Goal: Task Accomplishment & Management: Use online tool/utility

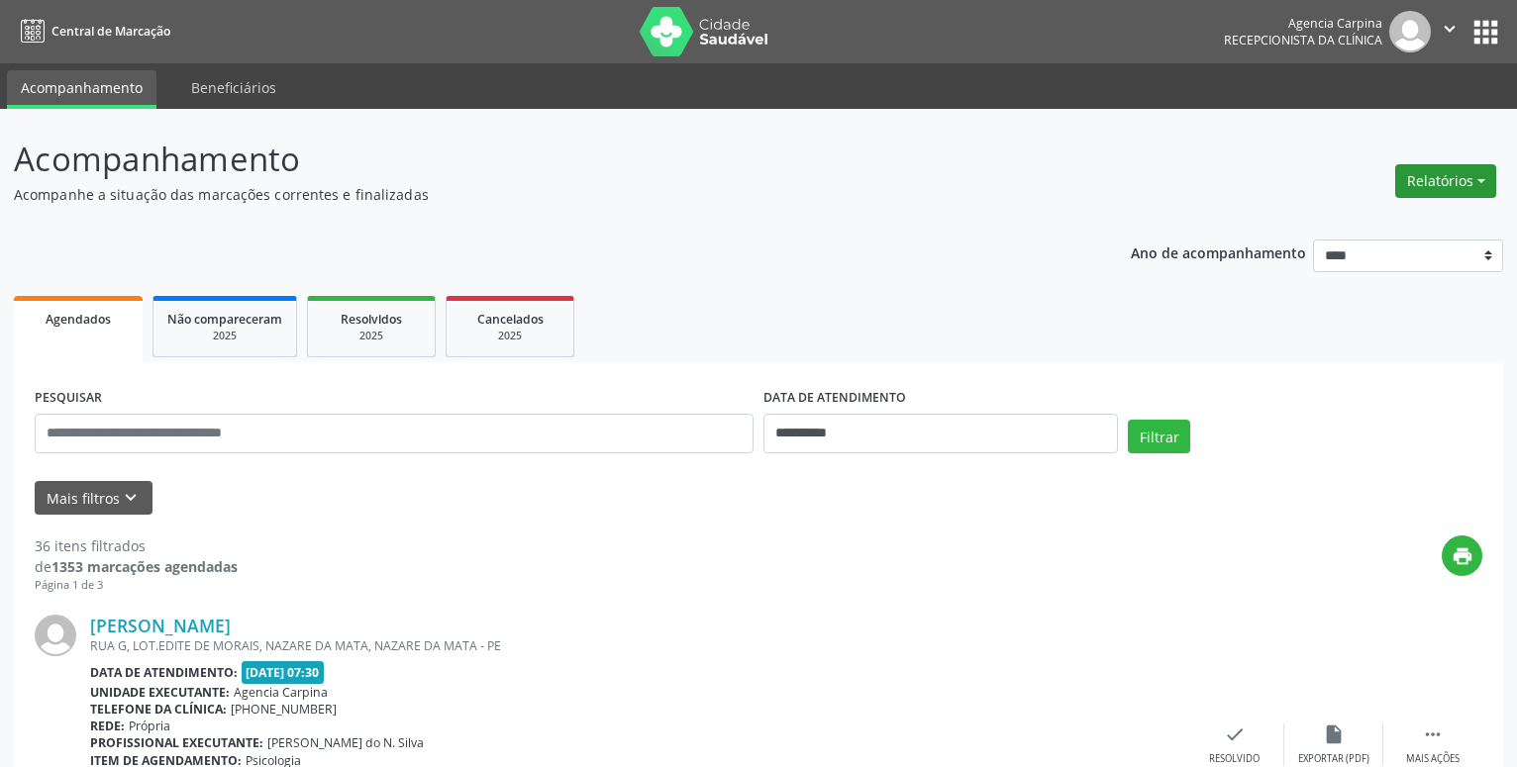
click at [1472, 186] on button "Relatórios" at bounding box center [1445, 181] width 101 height 34
click at [1357, 221] on link "Agendamentos" at bounding box center [1390, 224] width 213 height 28
select select "*"
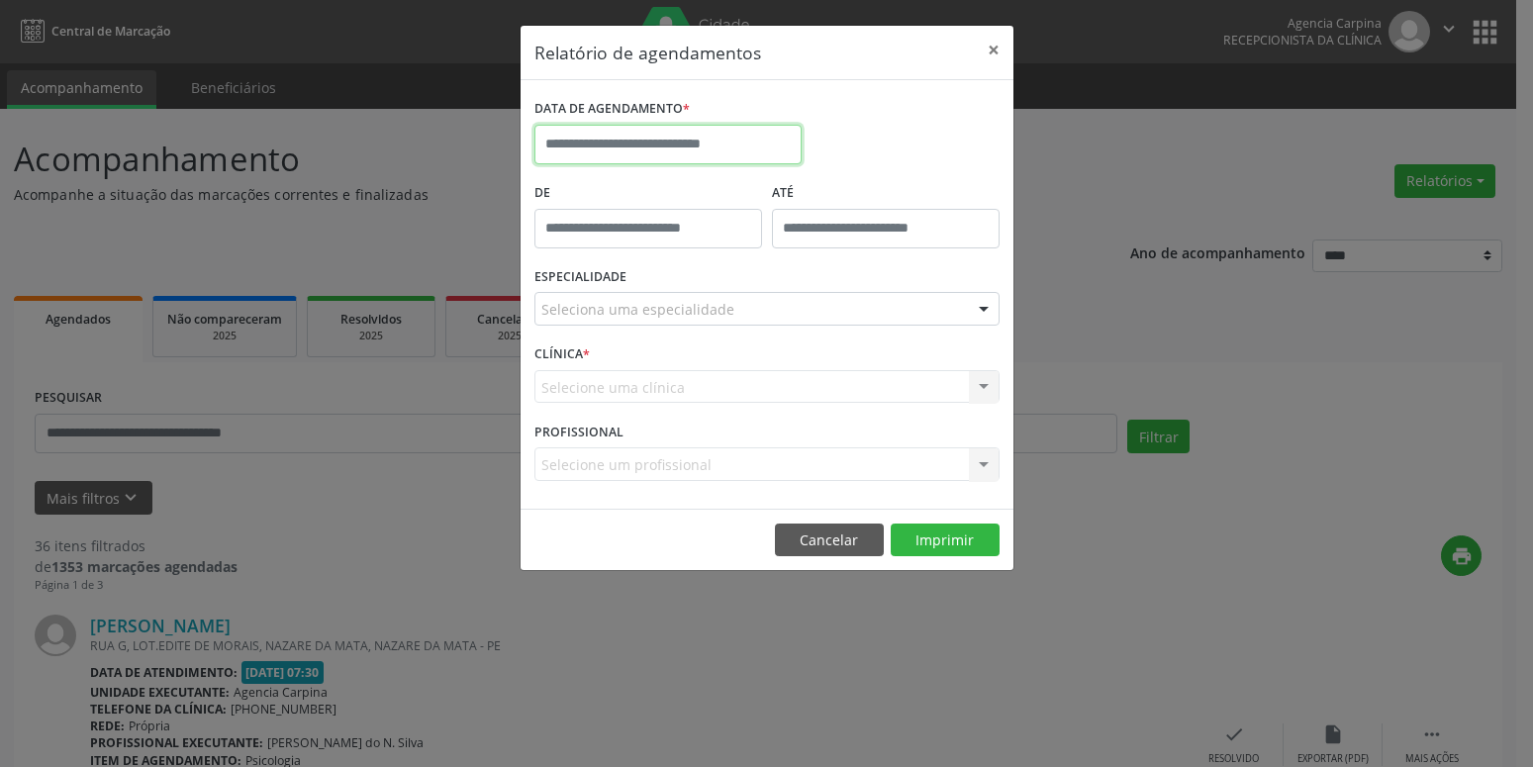
click at [770, 145] on input "text" at bounding box center [668, 145] width 267 height 40
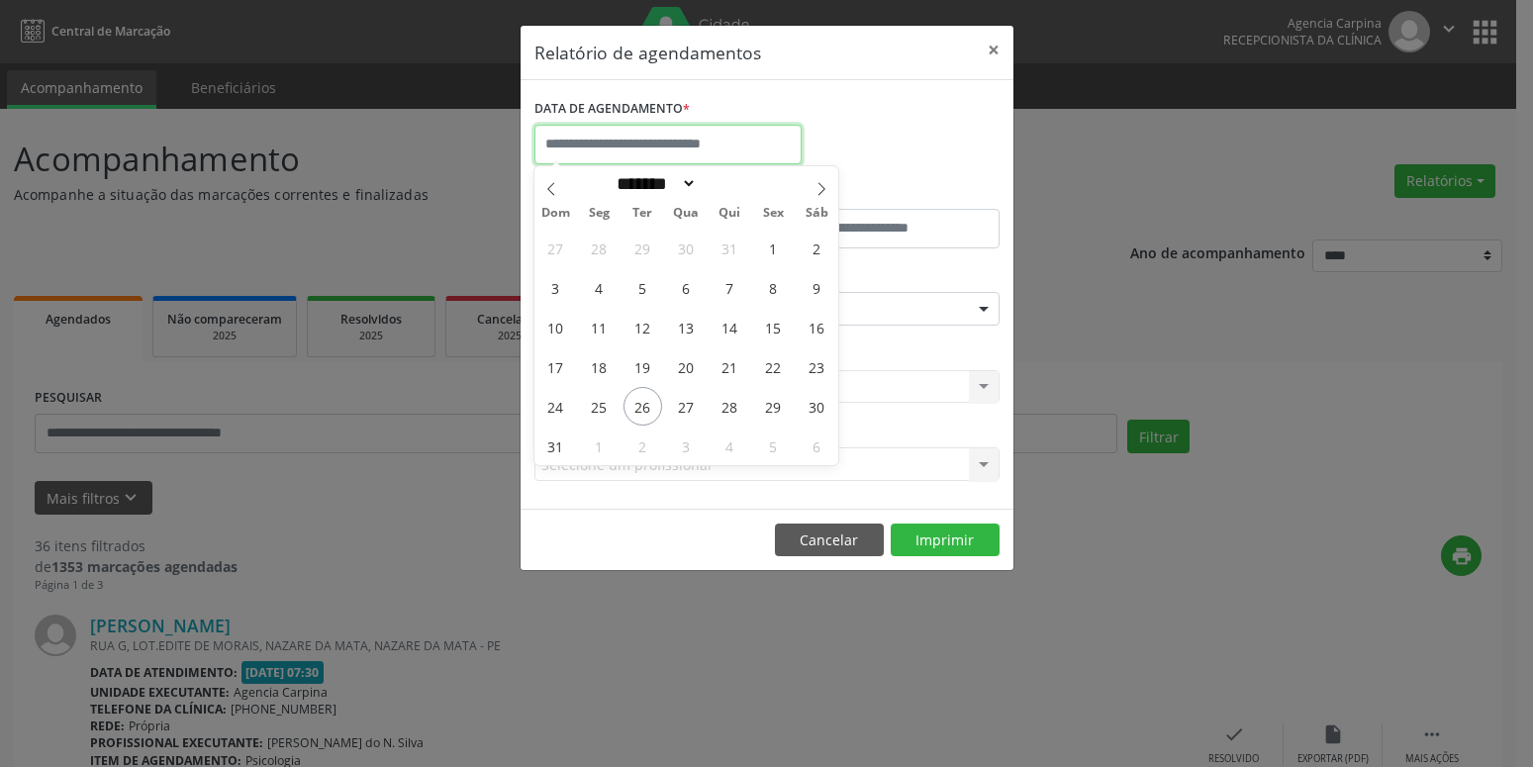
click at [770, 145] on input "text" at bounding box center [668, 145] width 267 height 40
click at [639, 407] on span "26" at bounding box center [643, 406] width 39 height 39
type input "**********"
click at [639, 407] on span "26" at bounding box center [643, 406] width 39 height 39
click at [639, 407] on div "CLÍNICA * Selecione uma clínica Nenhum resultado encontrado para: " " Não há ne…" at bounding box center [767, 378] width 475 height 77
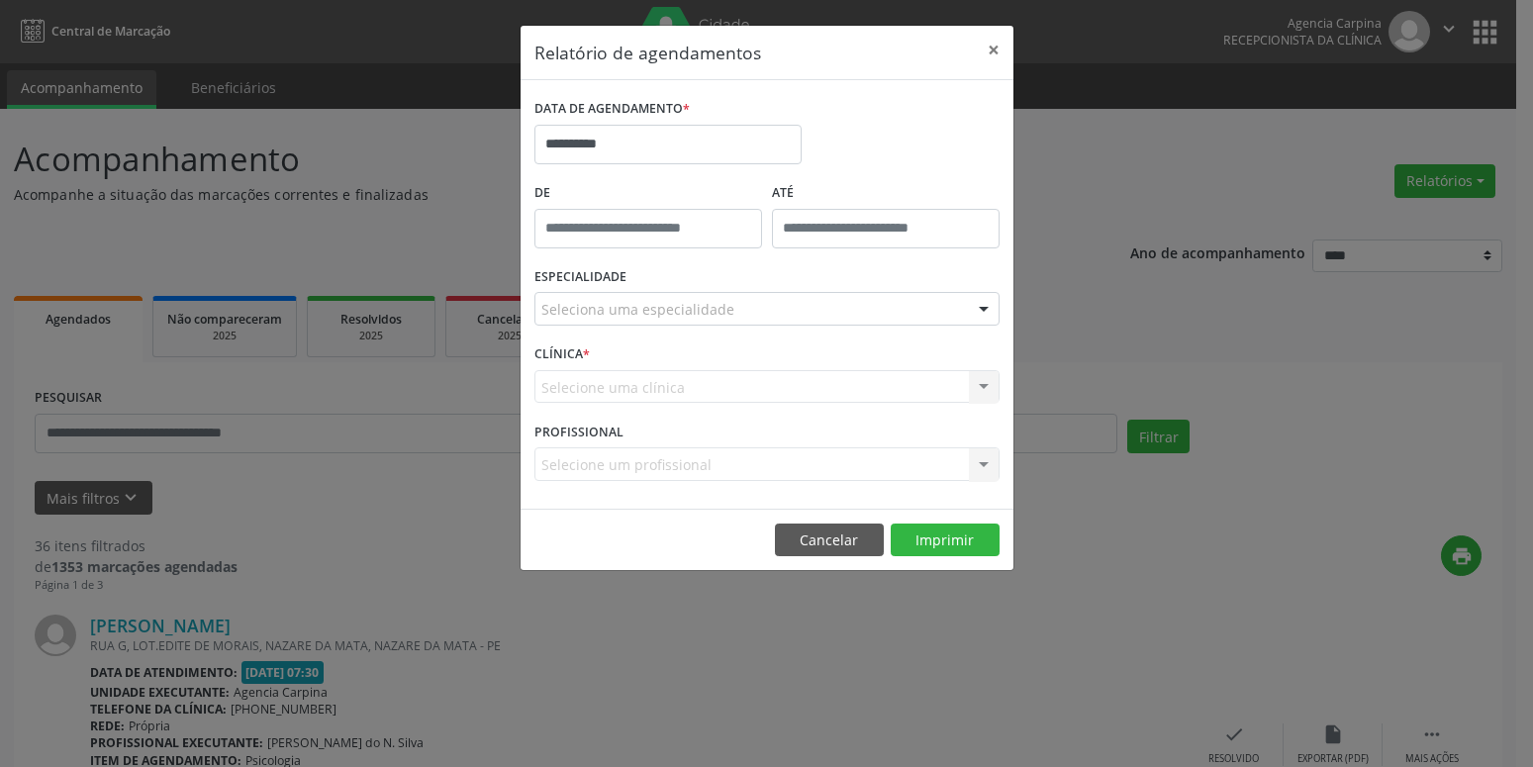
click at [976, 304] on div at bounding box center [984, 310] width 30 height 34
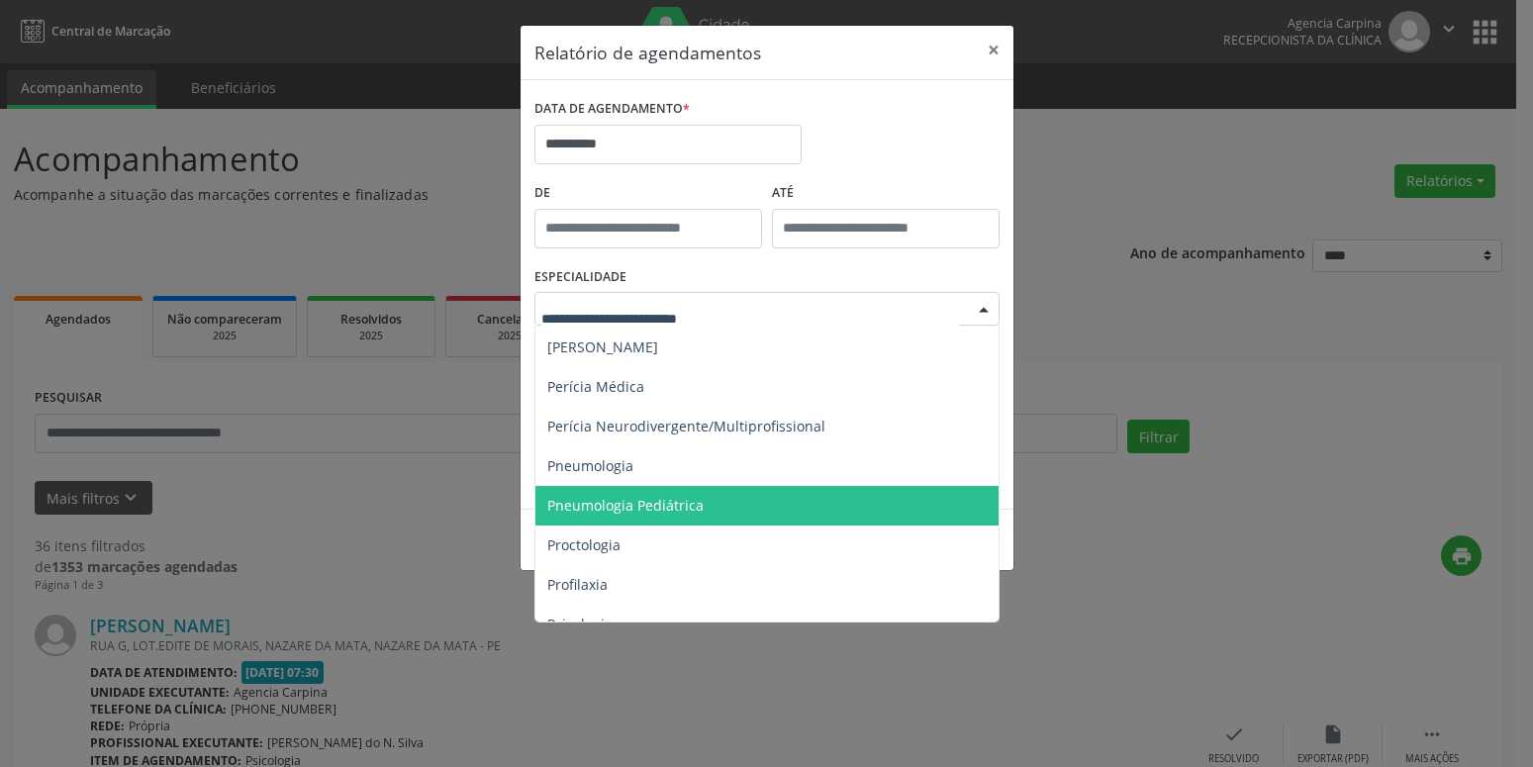
scroll to position [2370, 0]
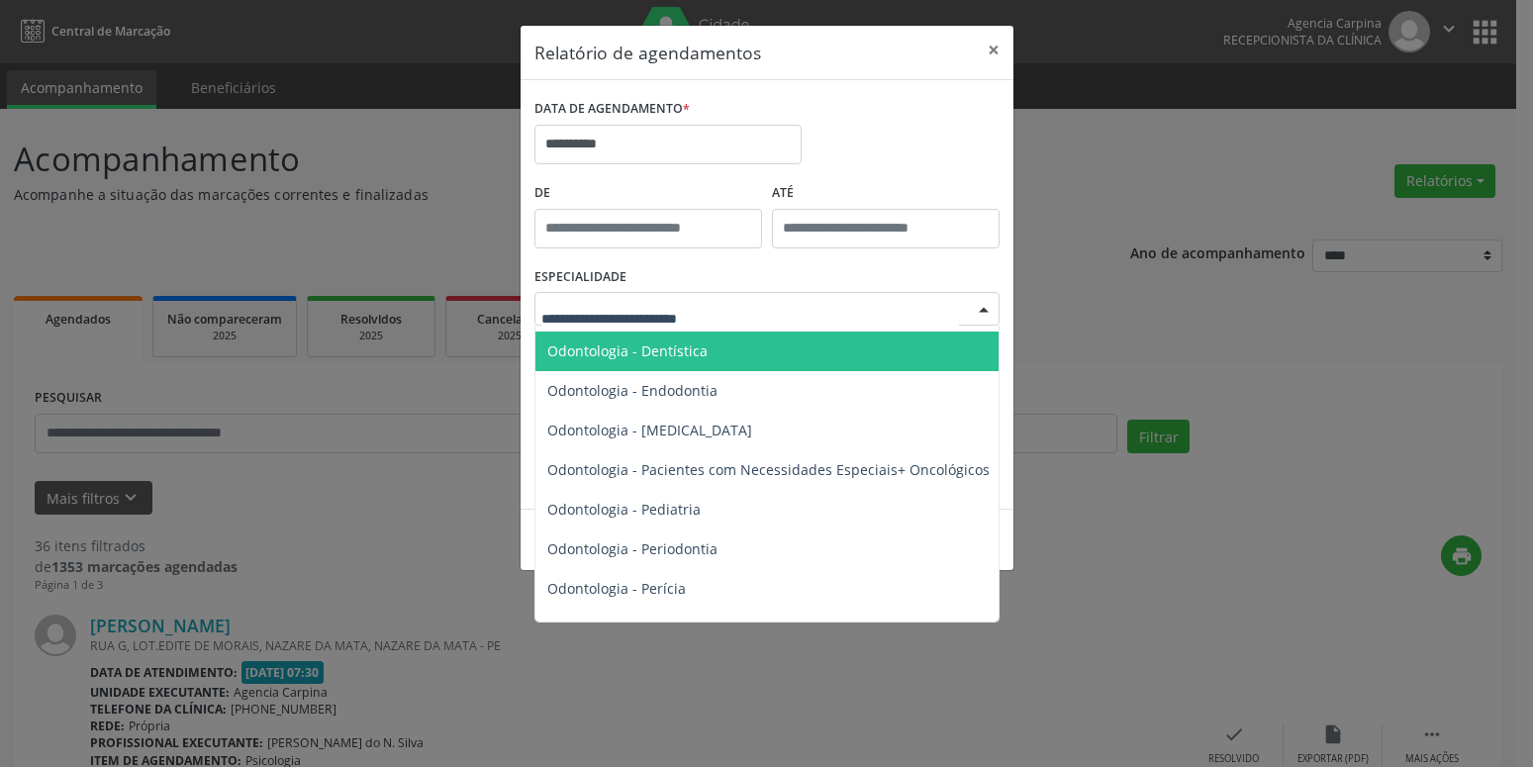
click at [695, 359] on span "Odontologia - Dentística" at bounding box center [627, 351] width 160 height 19
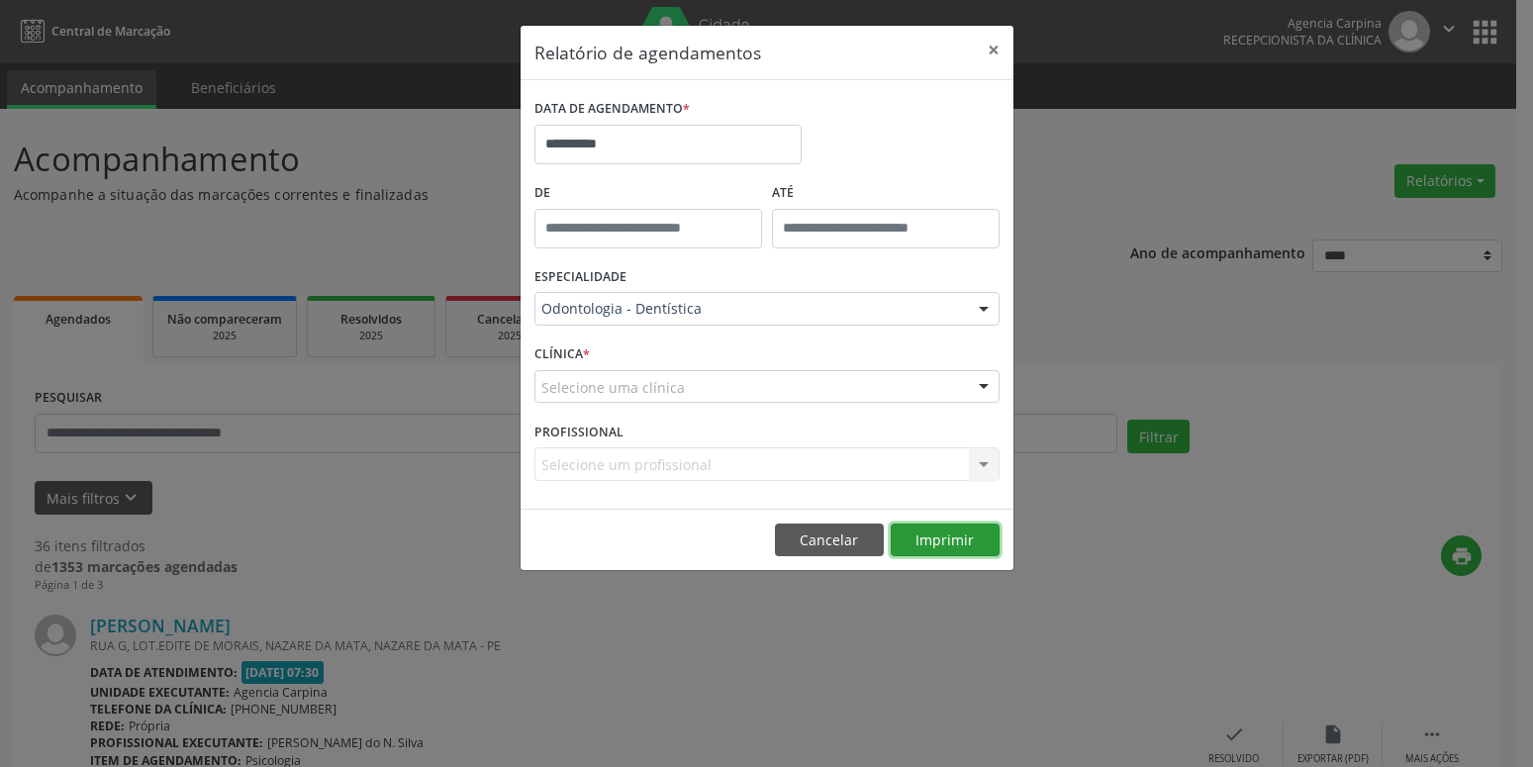
click at [949, 540] on button "Imprimir" at bounding box center [945, 541] width 109 height 34
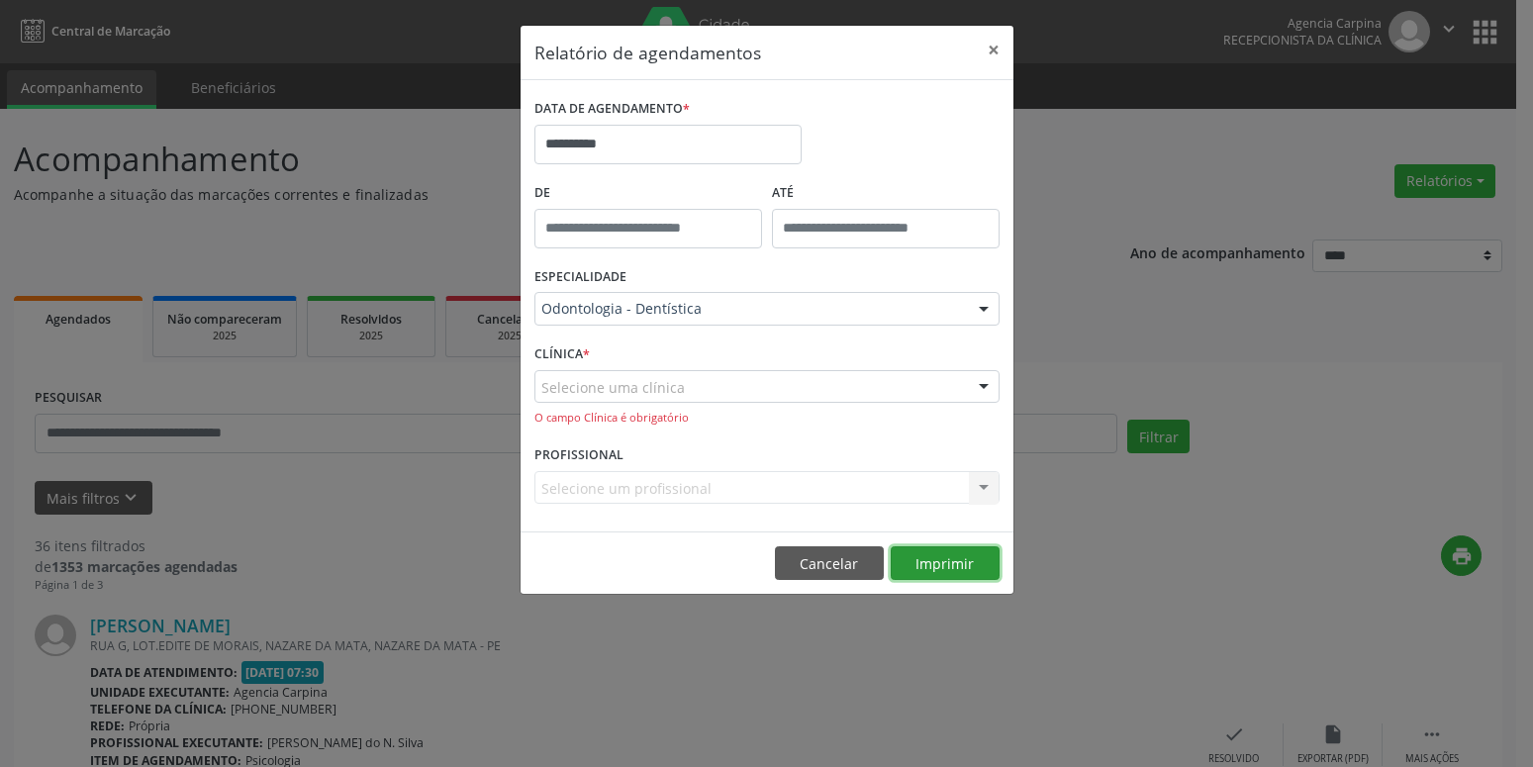
click at [950, 559] on button "Imprimir" at bounding box center [945, 563] width 109 height 34
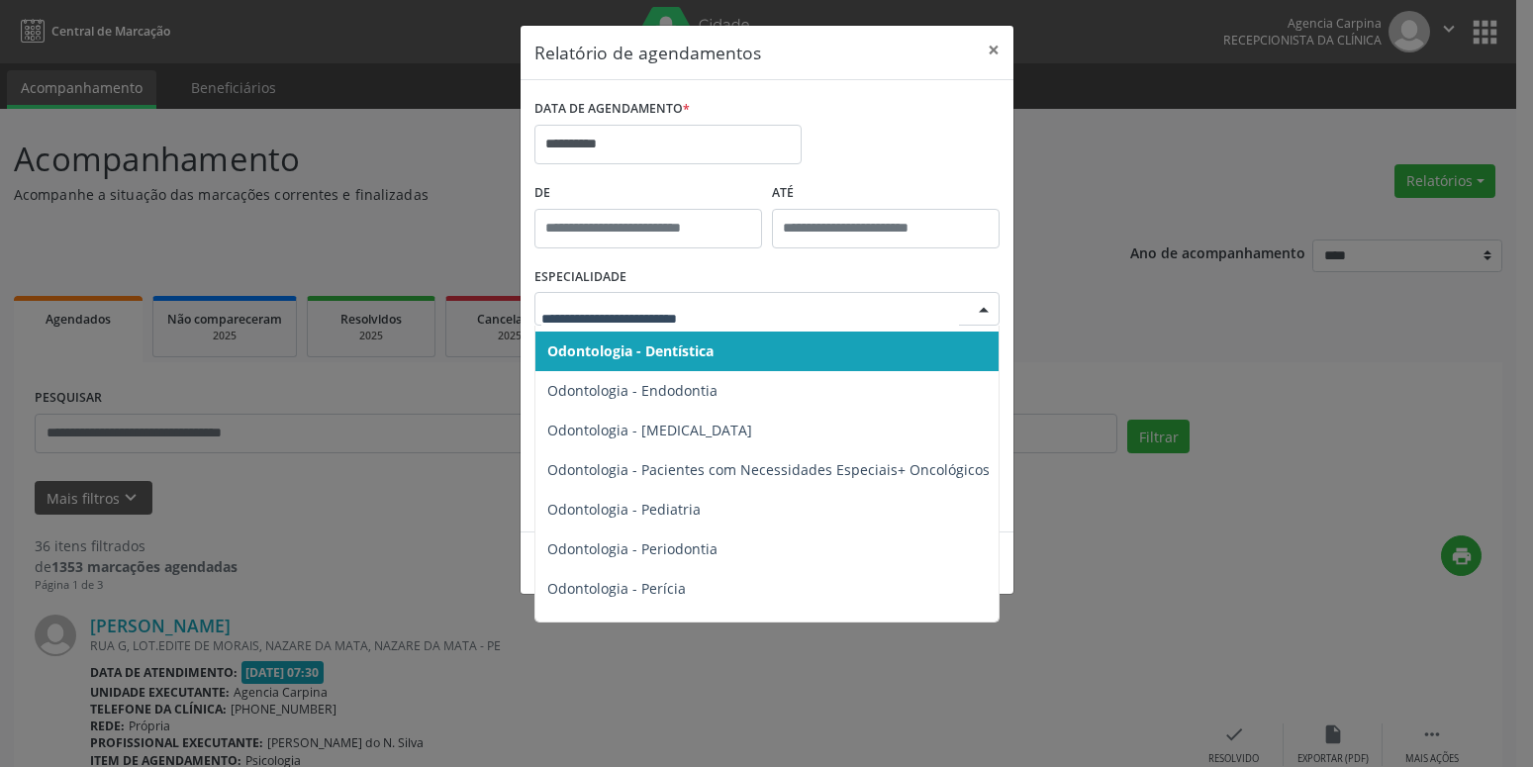
click at [986, 311] on div at bounding box center [984, 310] width 30 height 34
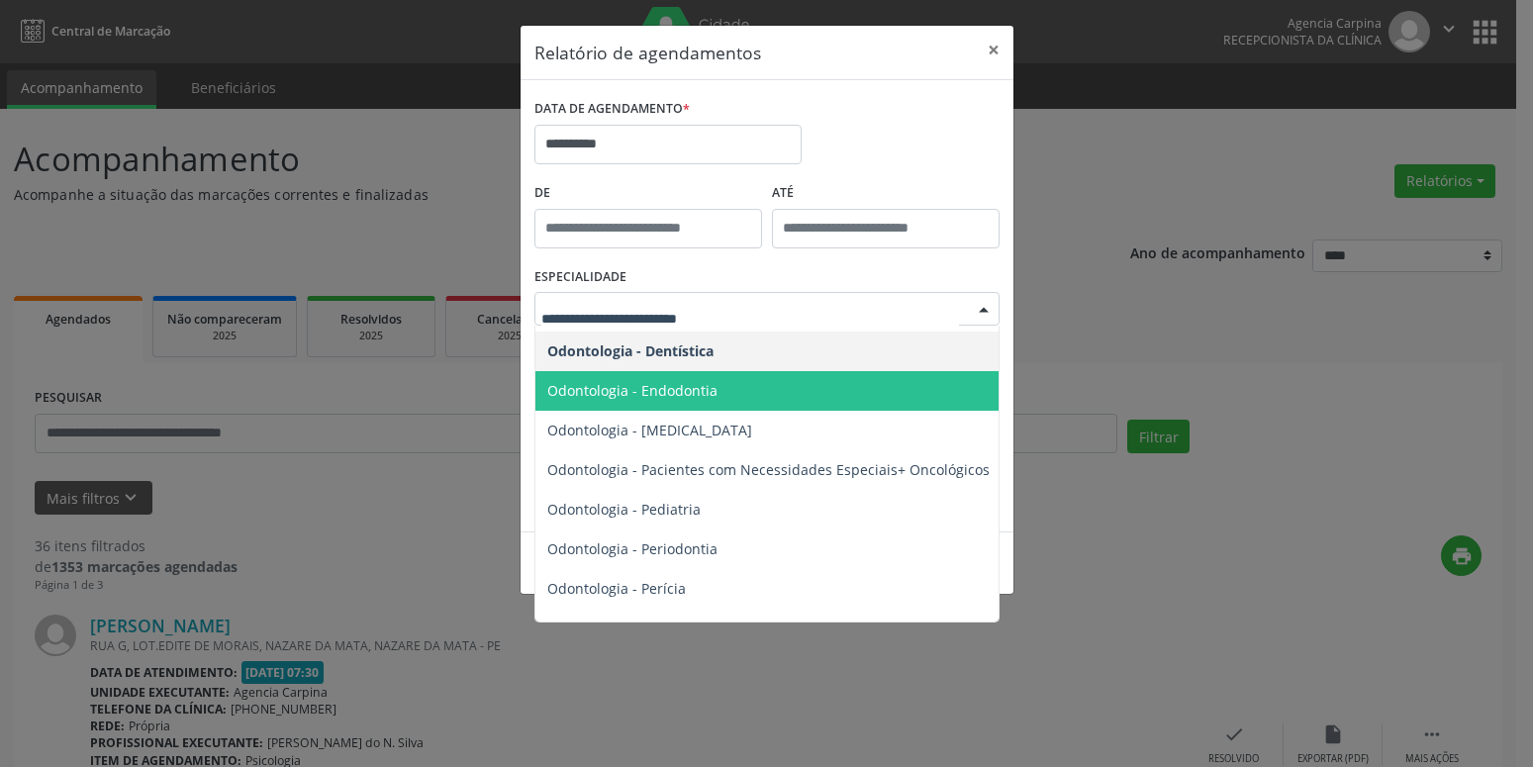
click at [690, 397] on span "Odontologia - Endodontia" at bounding box center [632, 390] width 170 height 19
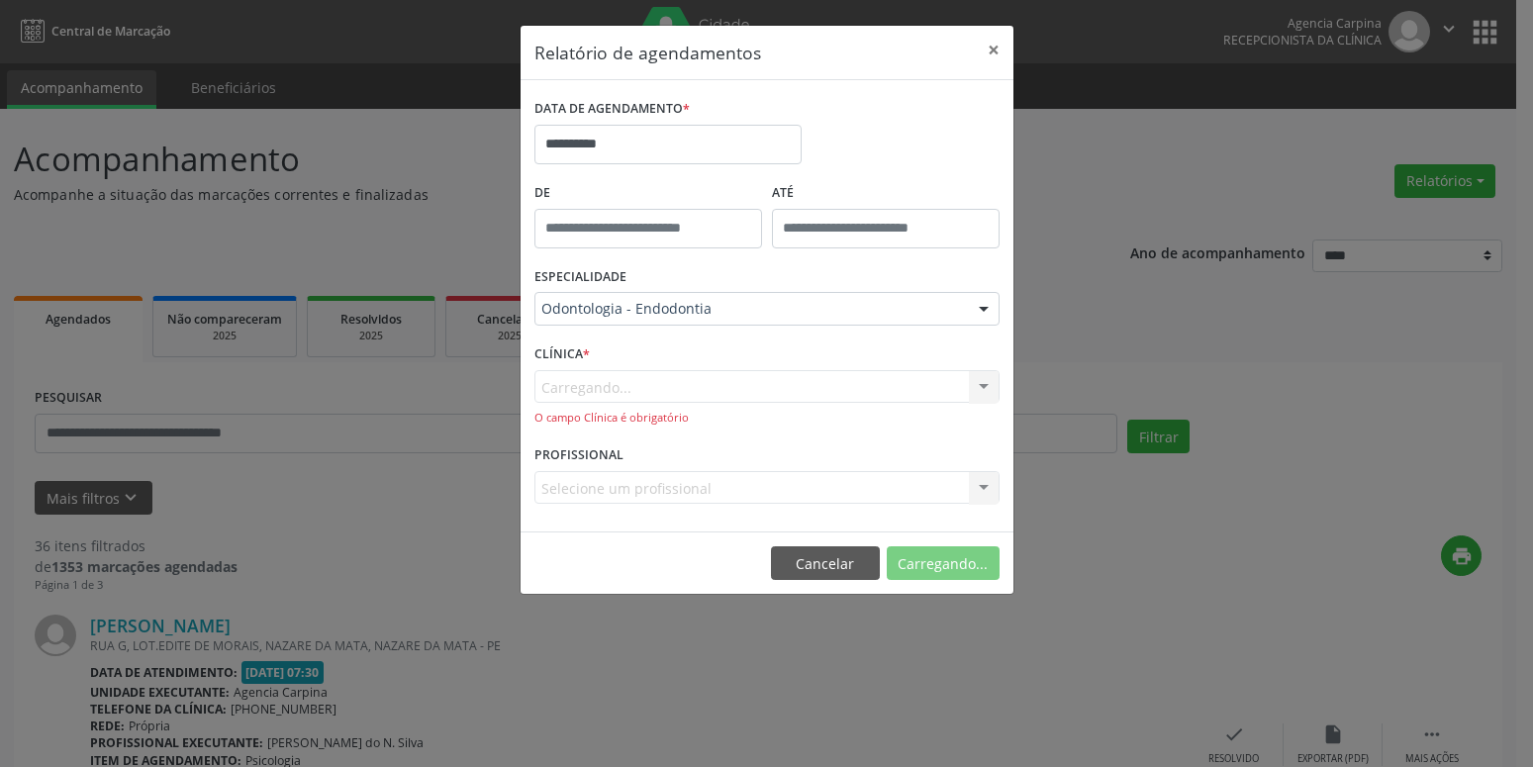
click at [690, 397] on form "**********" at bounding box center [767, 306] width 465 height 425
click at [943, 570] on button "Imprimir" at bounding box center [945, 563] width 109 height 34
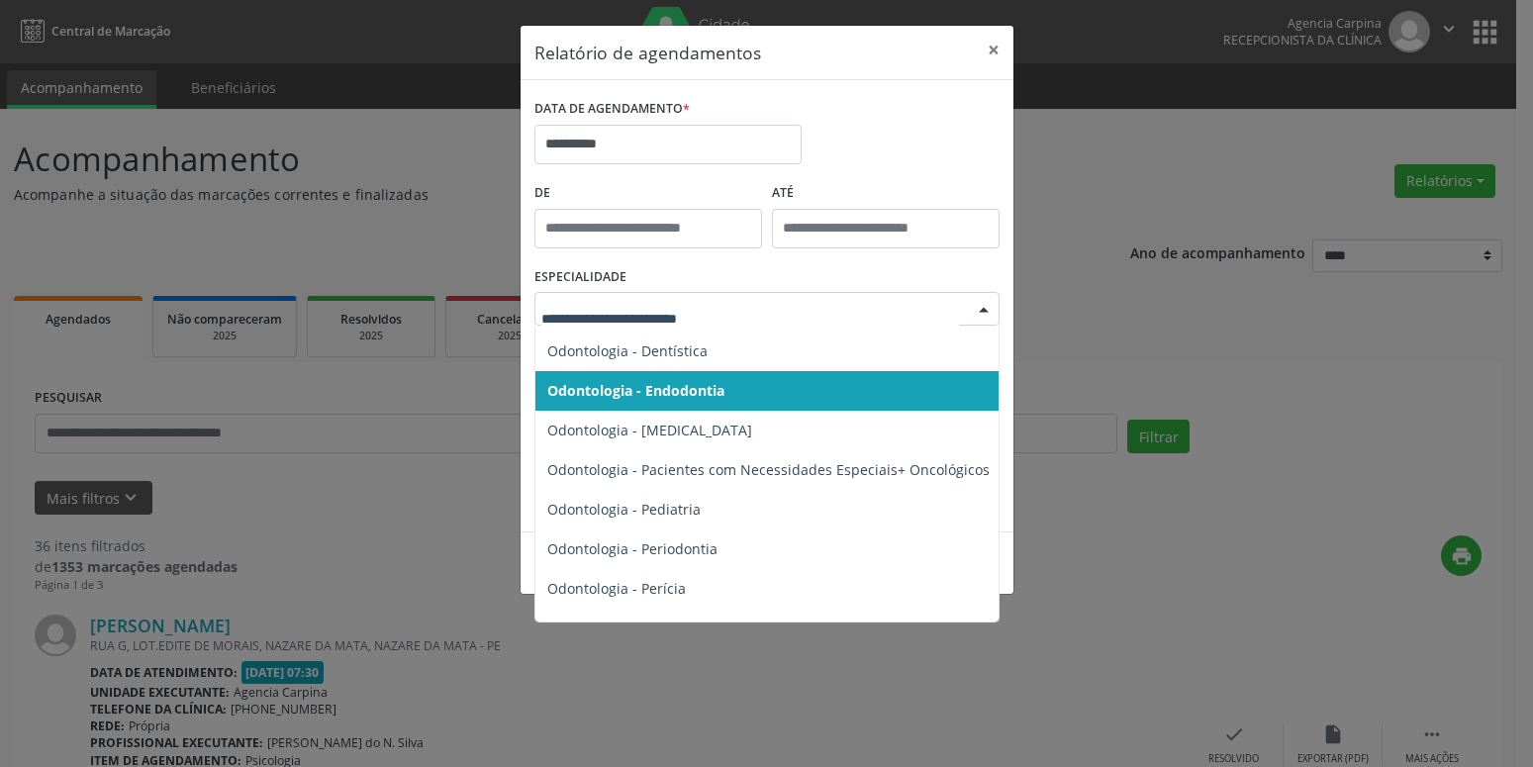
click at [981, 315] on div at bounding box center [984, 310] width 30 height 34
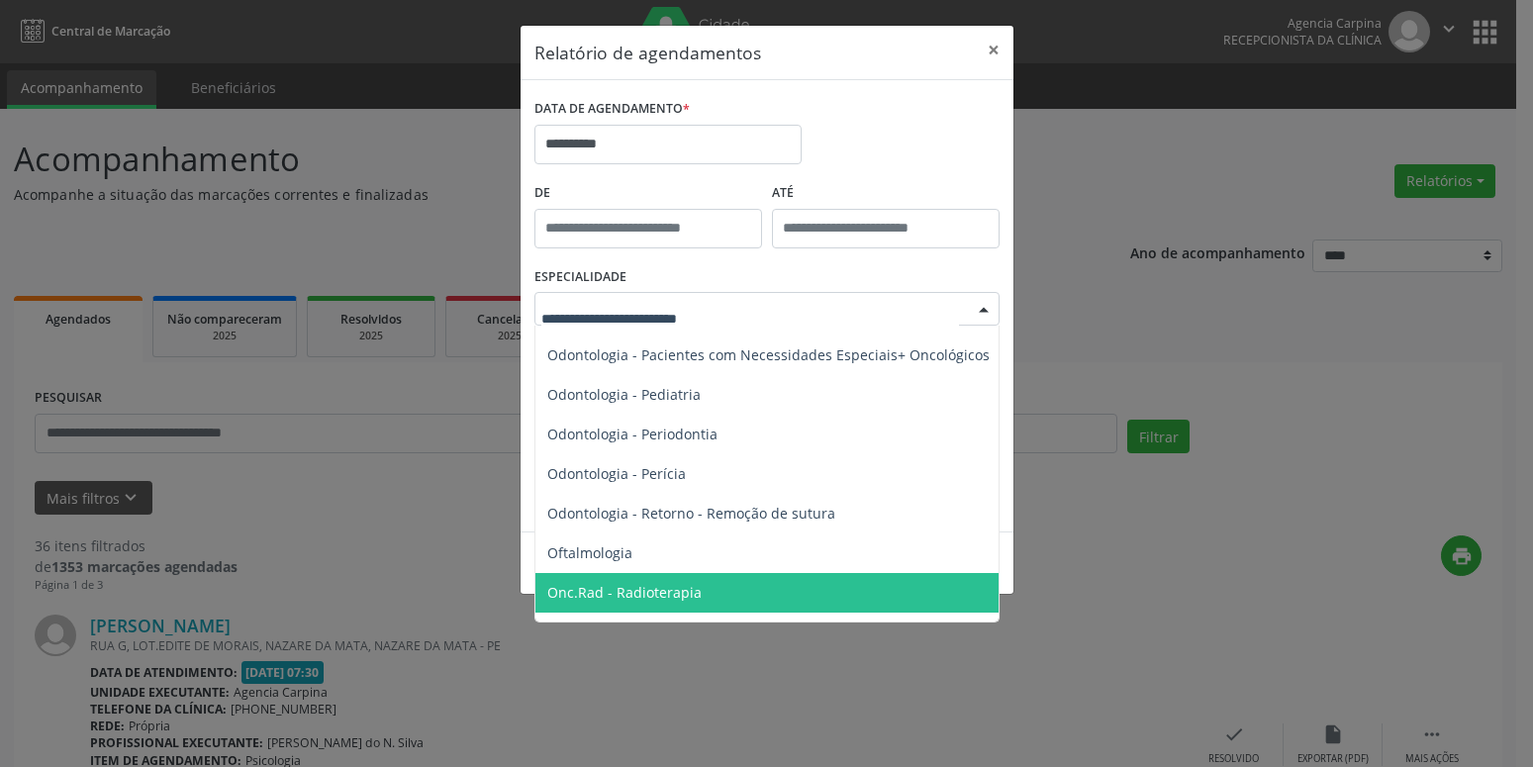
scroll to position [2483, 0]
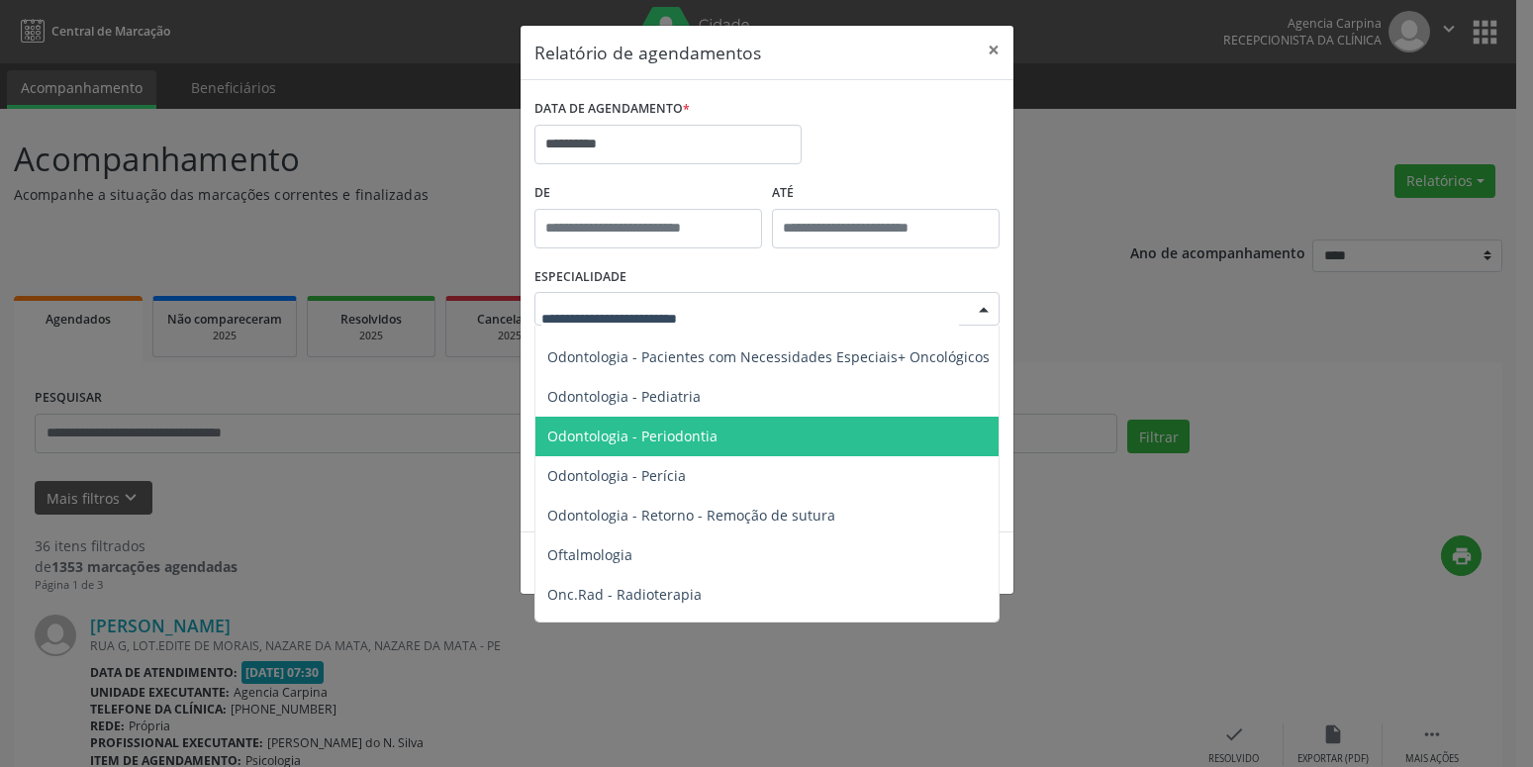
click at [620, 429] on span "Odontologia - Periodontia" at bounding box center [632, 436] width 170 height 19
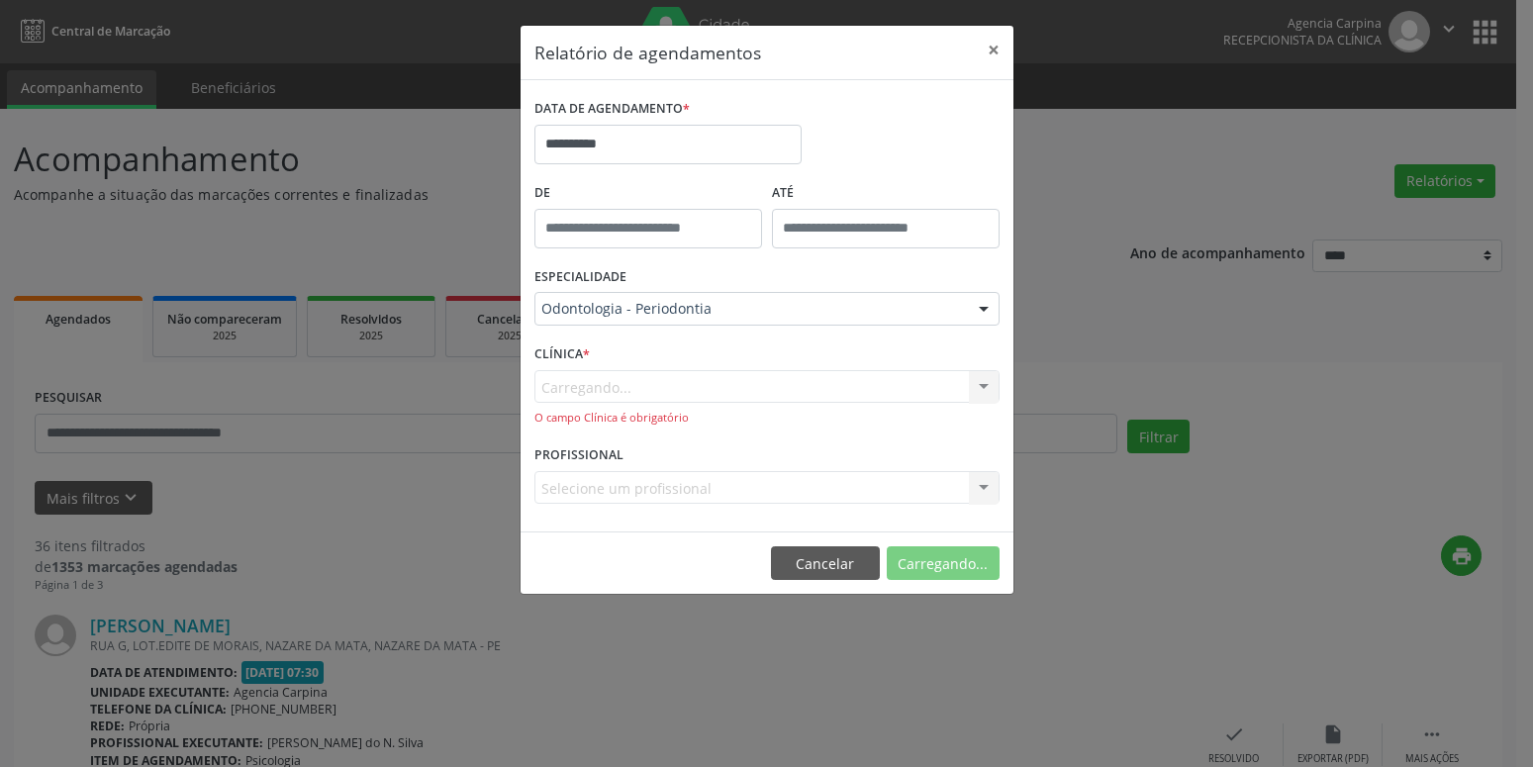
click at [620, 429] on form "**********" at bounding box center [767, 306] width 465 height 425
click at [949, 573] on button "Imprimir" at bounding box center [945, 563] width 109 height 34
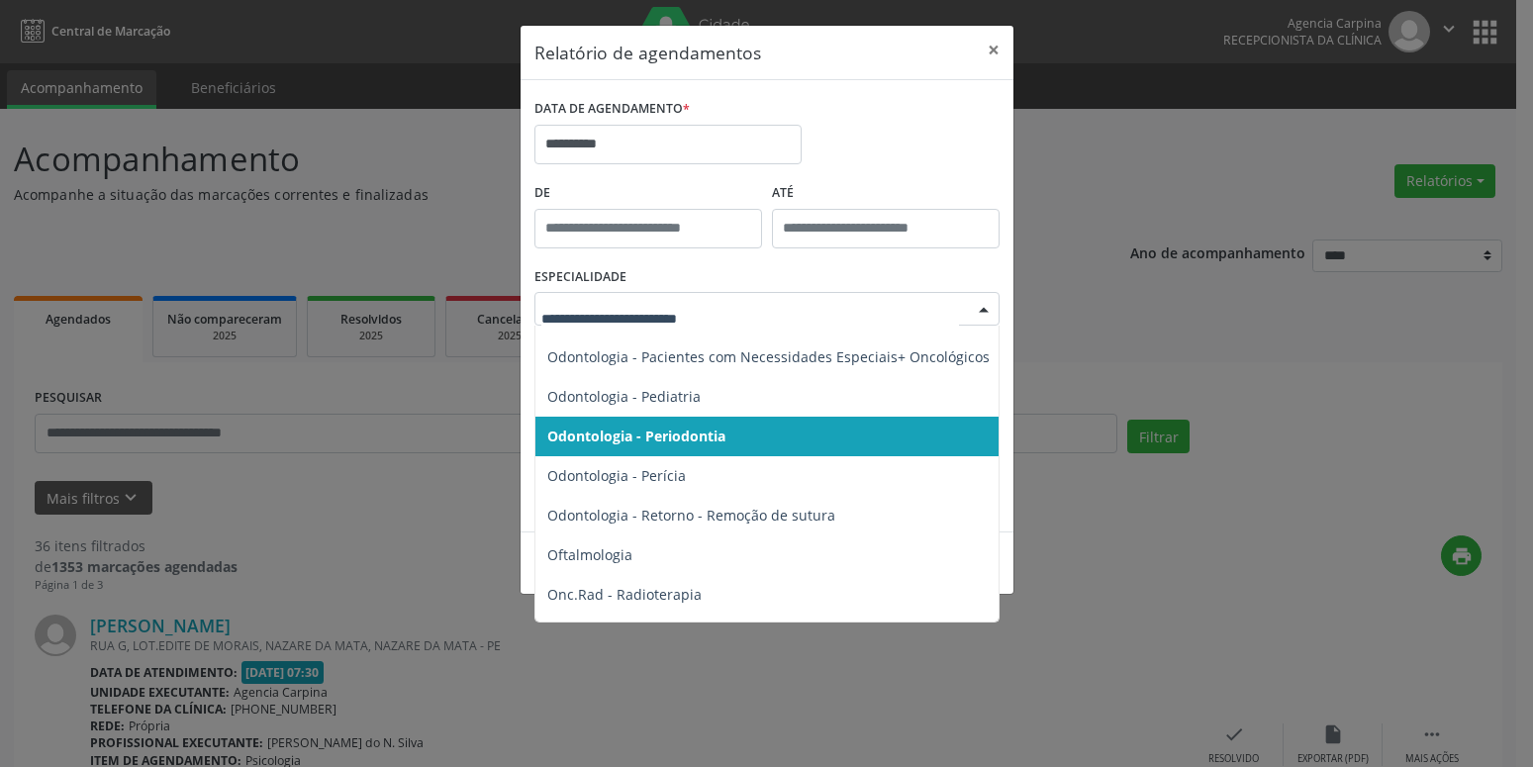
click at [992, 314] on div at bounding box center [984, 310] width 30 height 34
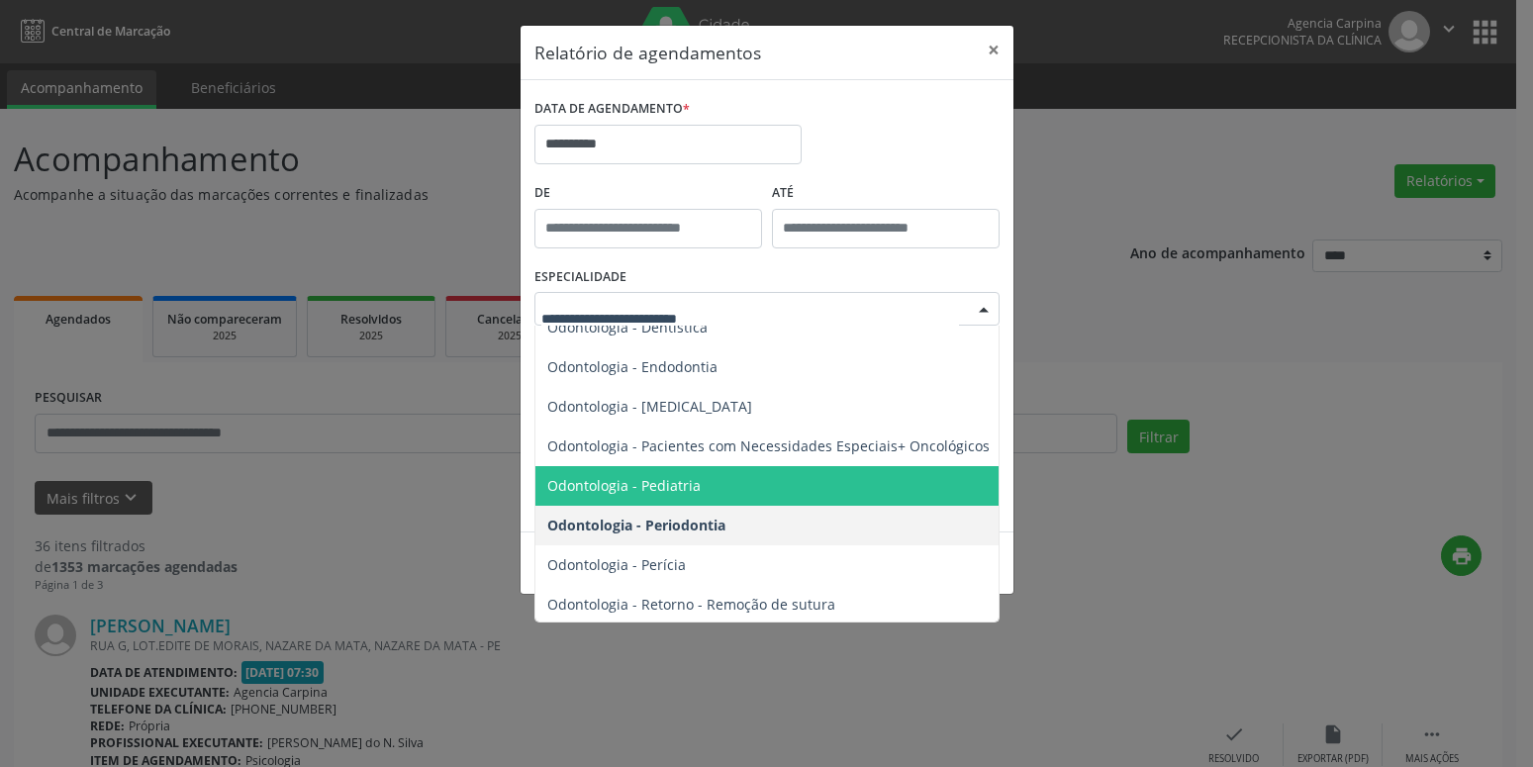
scroll to position [2370, 0]
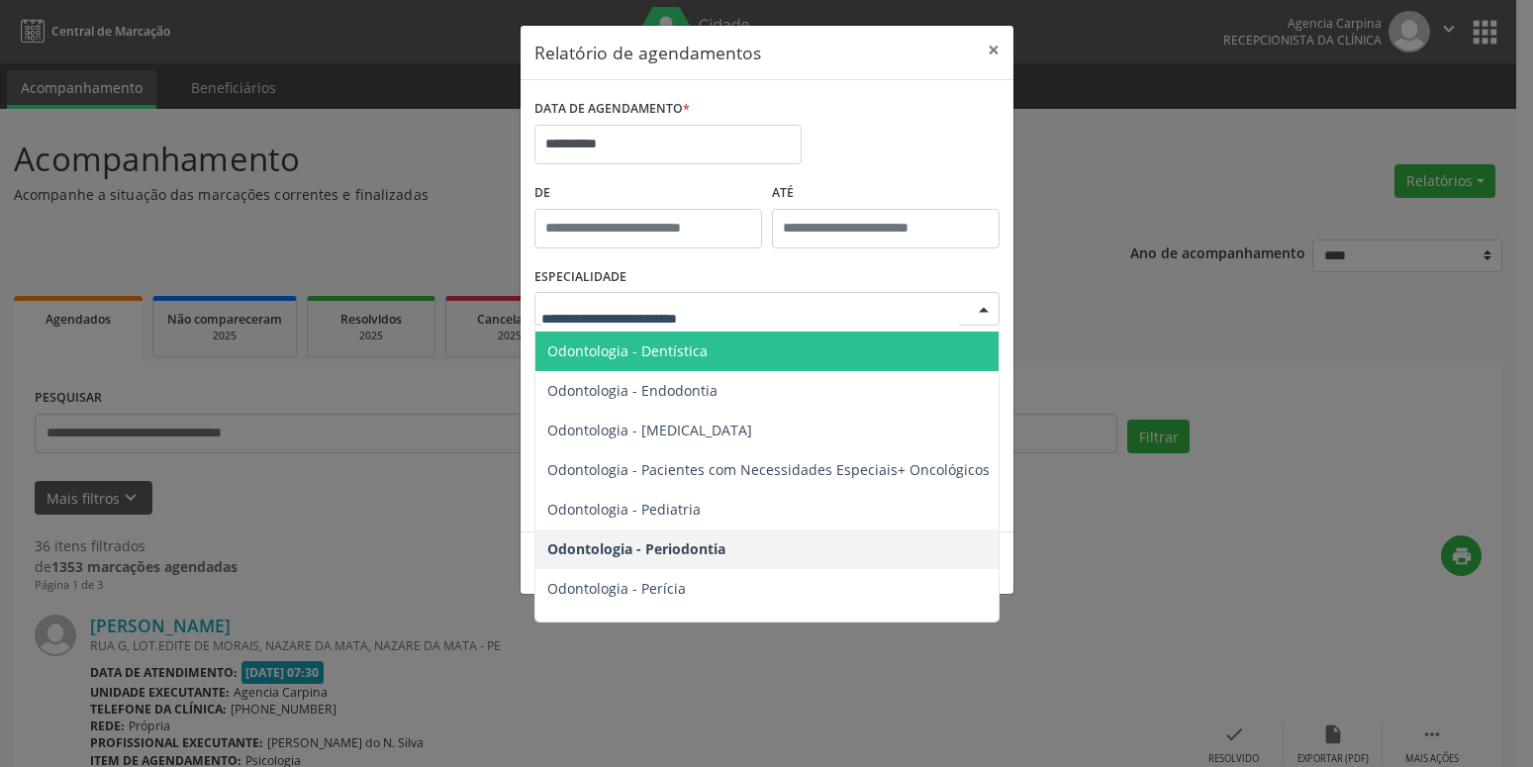
click at [685, 343] on span "Odontologia - Dentística" at bounding box center [627, 351] width 160 height 19
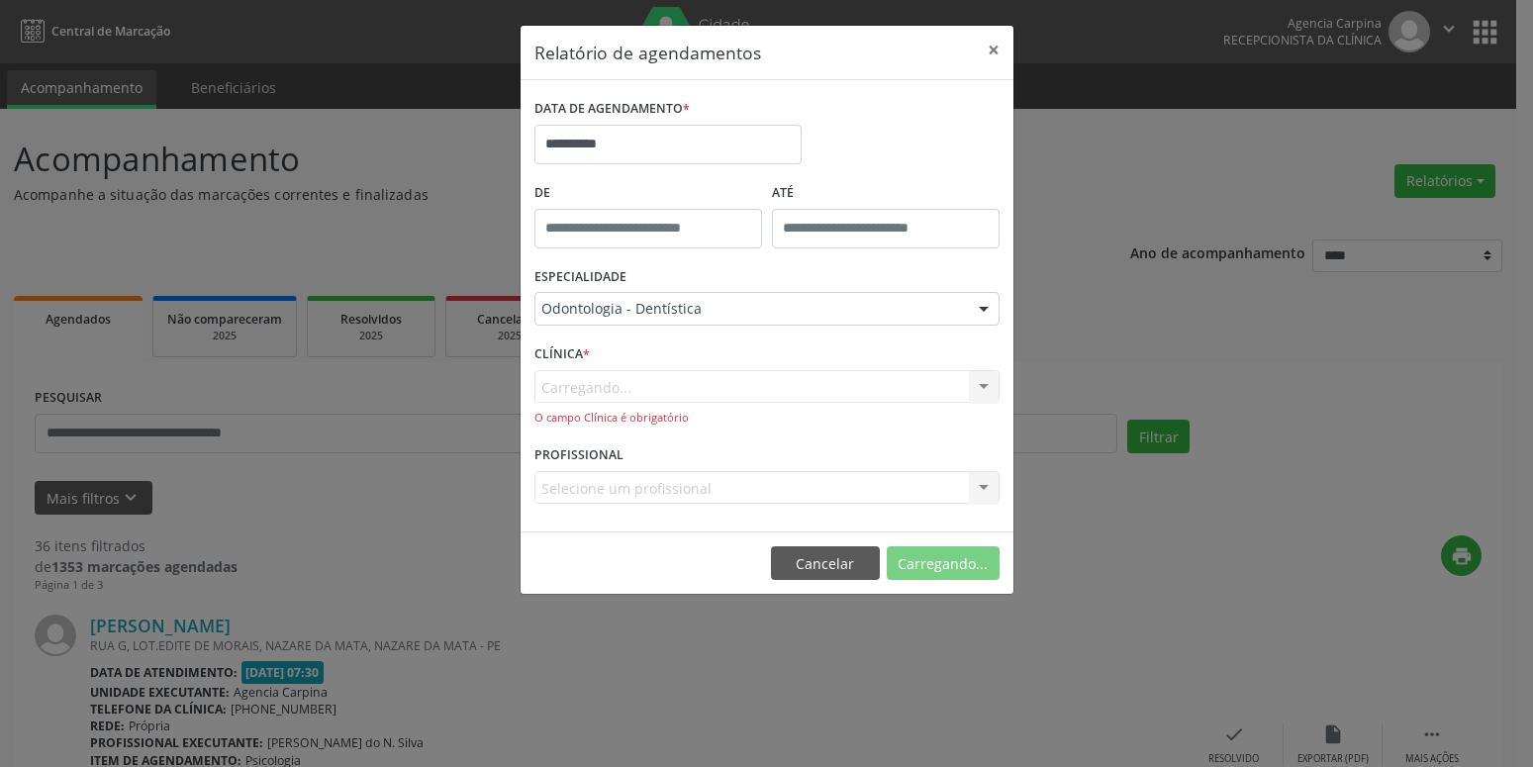
click at [685, 343] on form "**********" at bounding box center [767, 306] width 465 height 425
click at [950, 568] on button "Imprimir" at bounding box center [945, 563] width 109 height 34
click at [989, 302] on div at bounding box center [984, 310] width 30 height 34
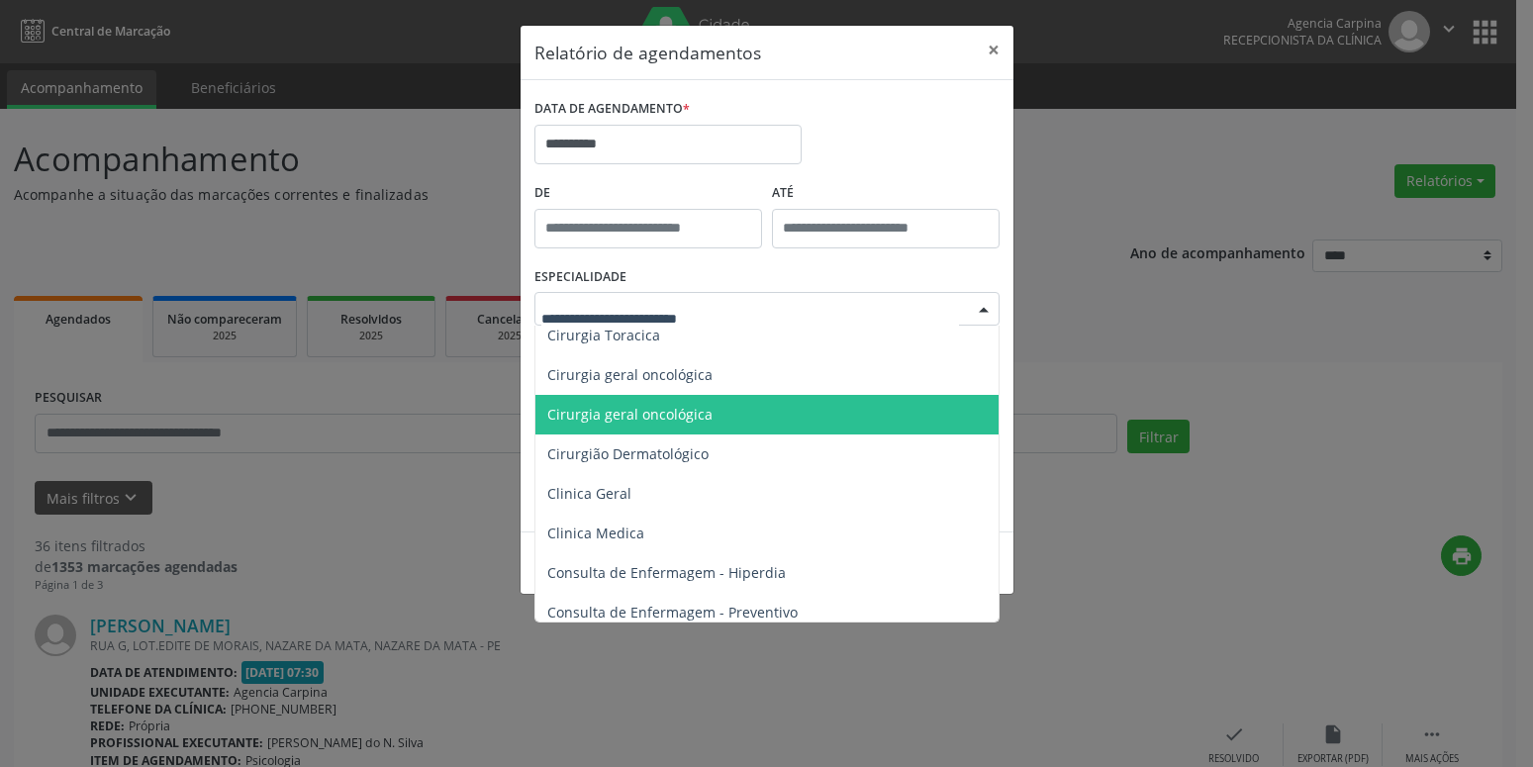
scroll to position [0, 0]
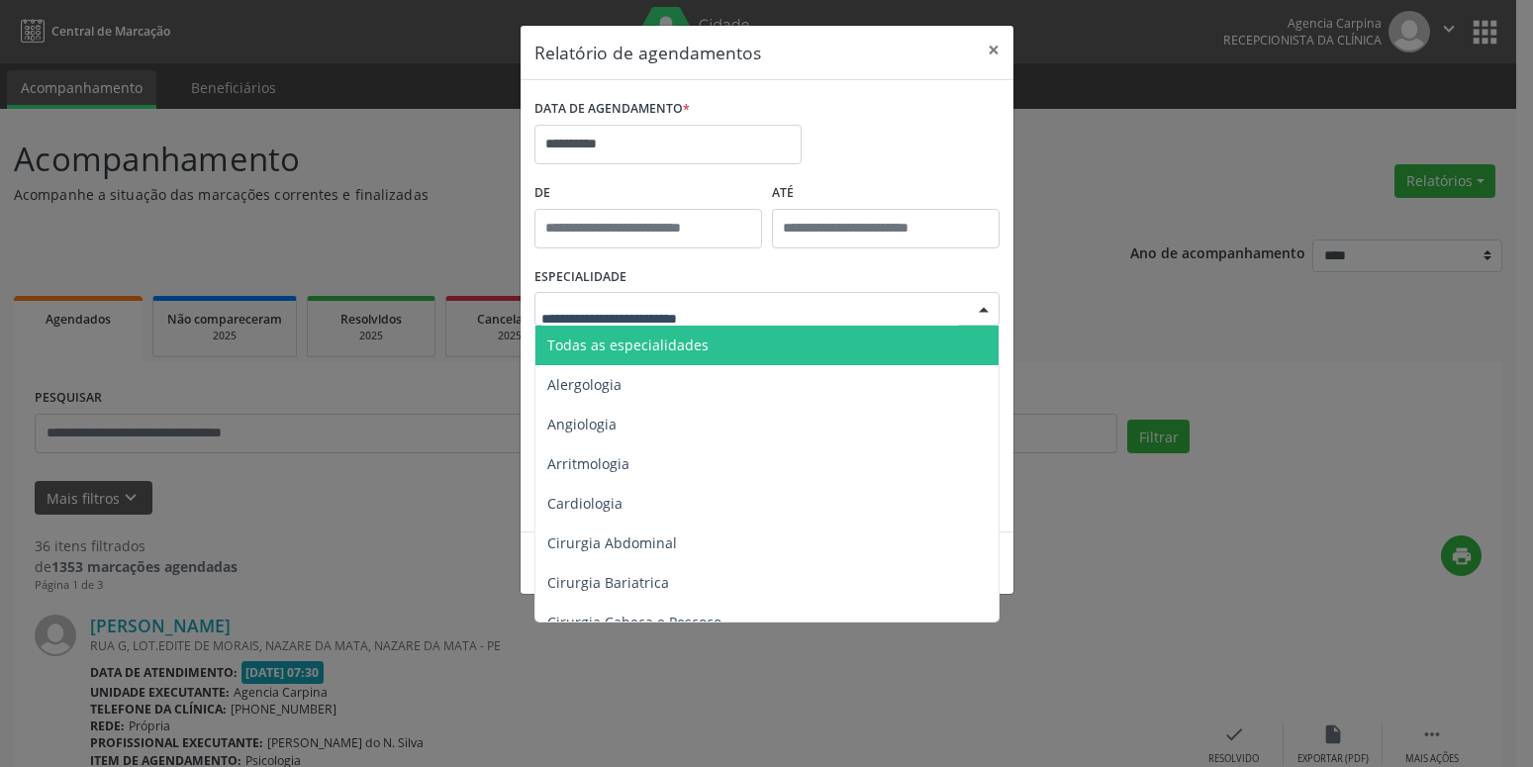
click at [737, 342] on span "Todas as especialidades" at bounding box center [769, 346] width 466 height 40
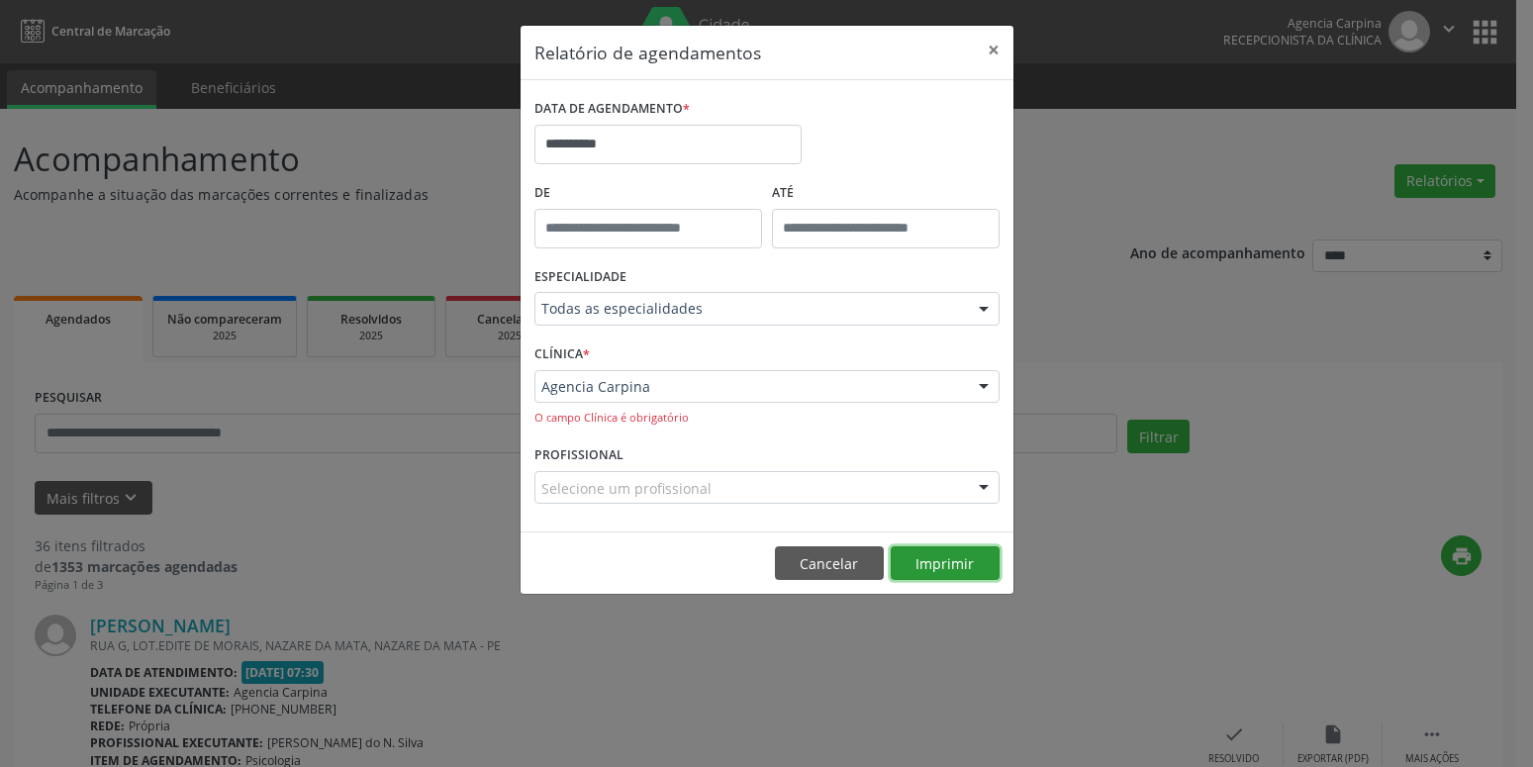
click at [924, 566] on button "Imprimir" at bounding box center [945, 563] width 109 height 34
